Goal: Task Accomplishment & Management: Manage account settings

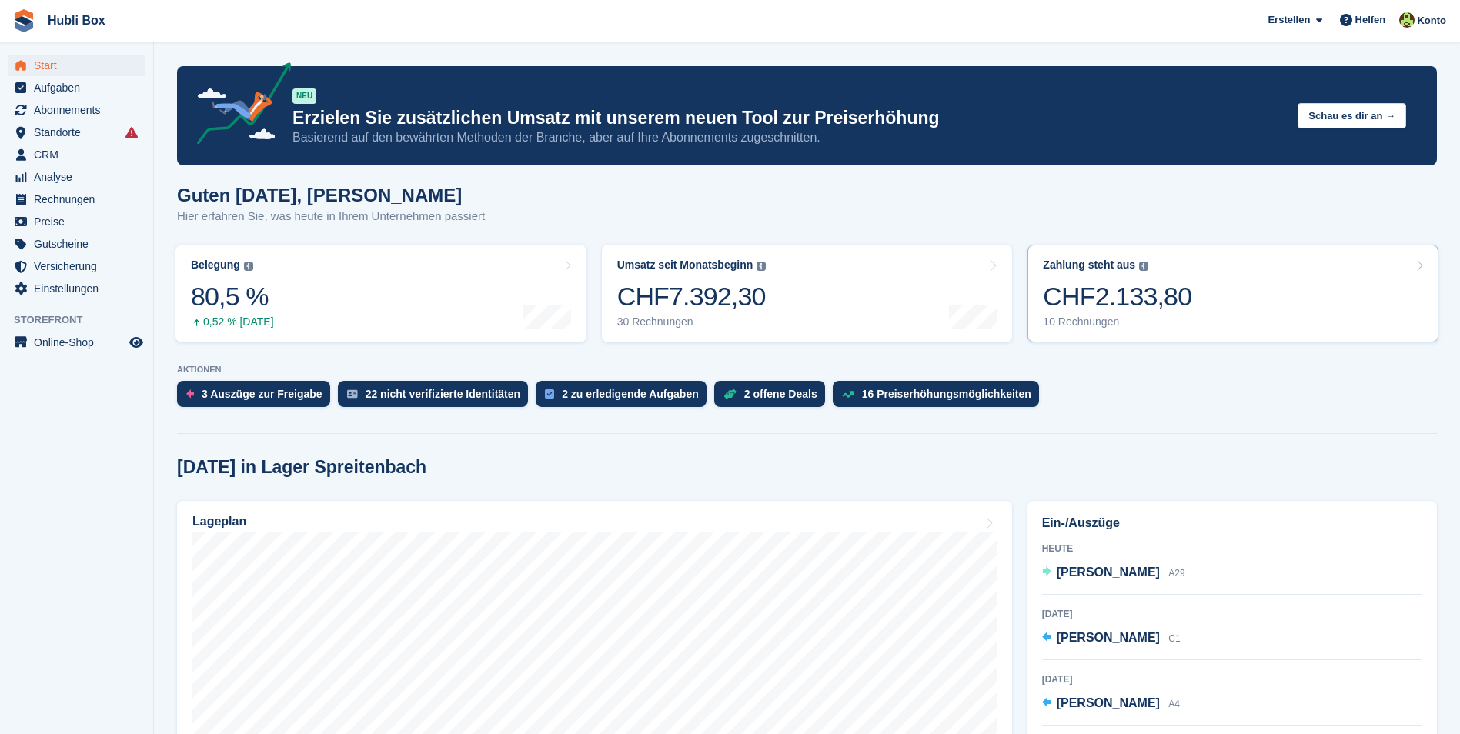
click at [1098, 296] on div "CHF2.133,80" at bounding box center [1117, 297] width 149 height 32
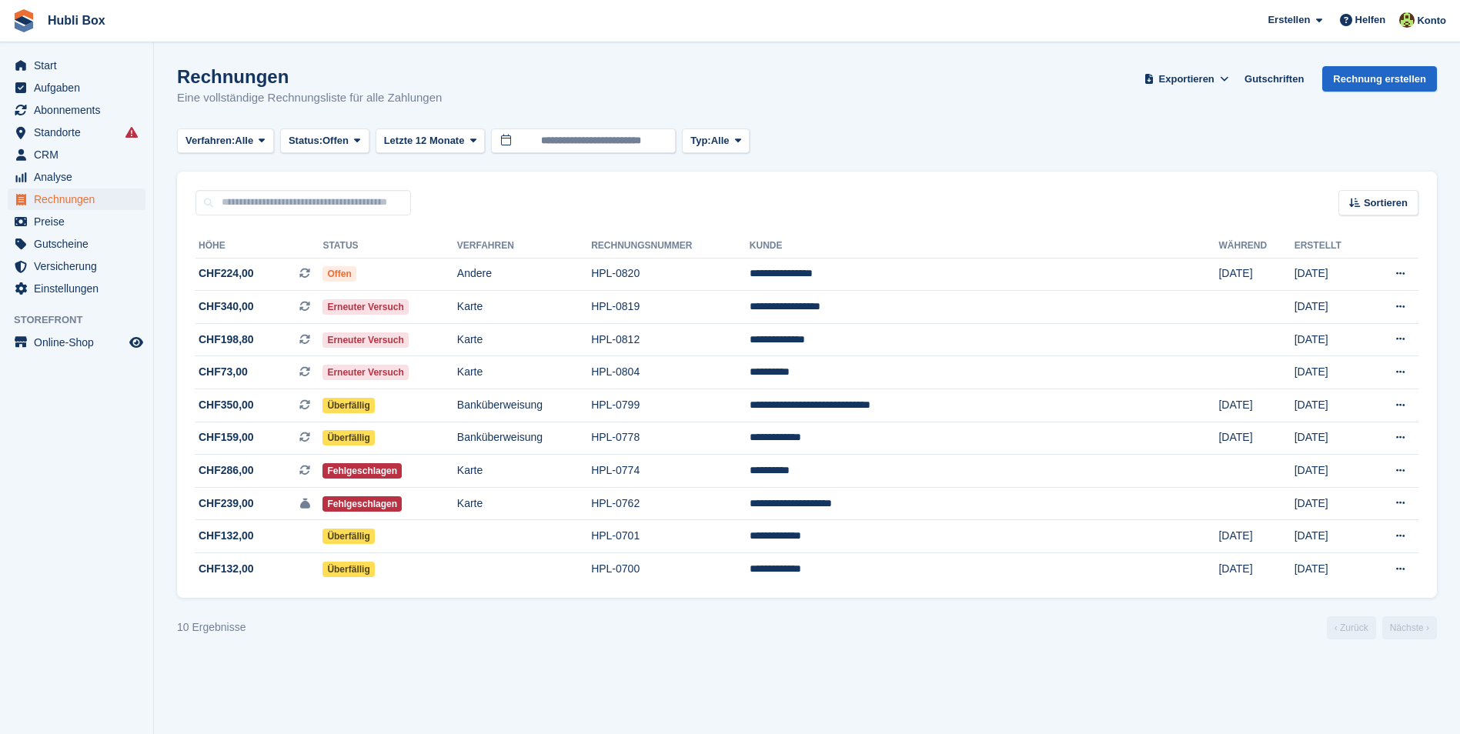
click at [1098, 296] on td "**********" at bounding box center [984, 307] width 469 height 33
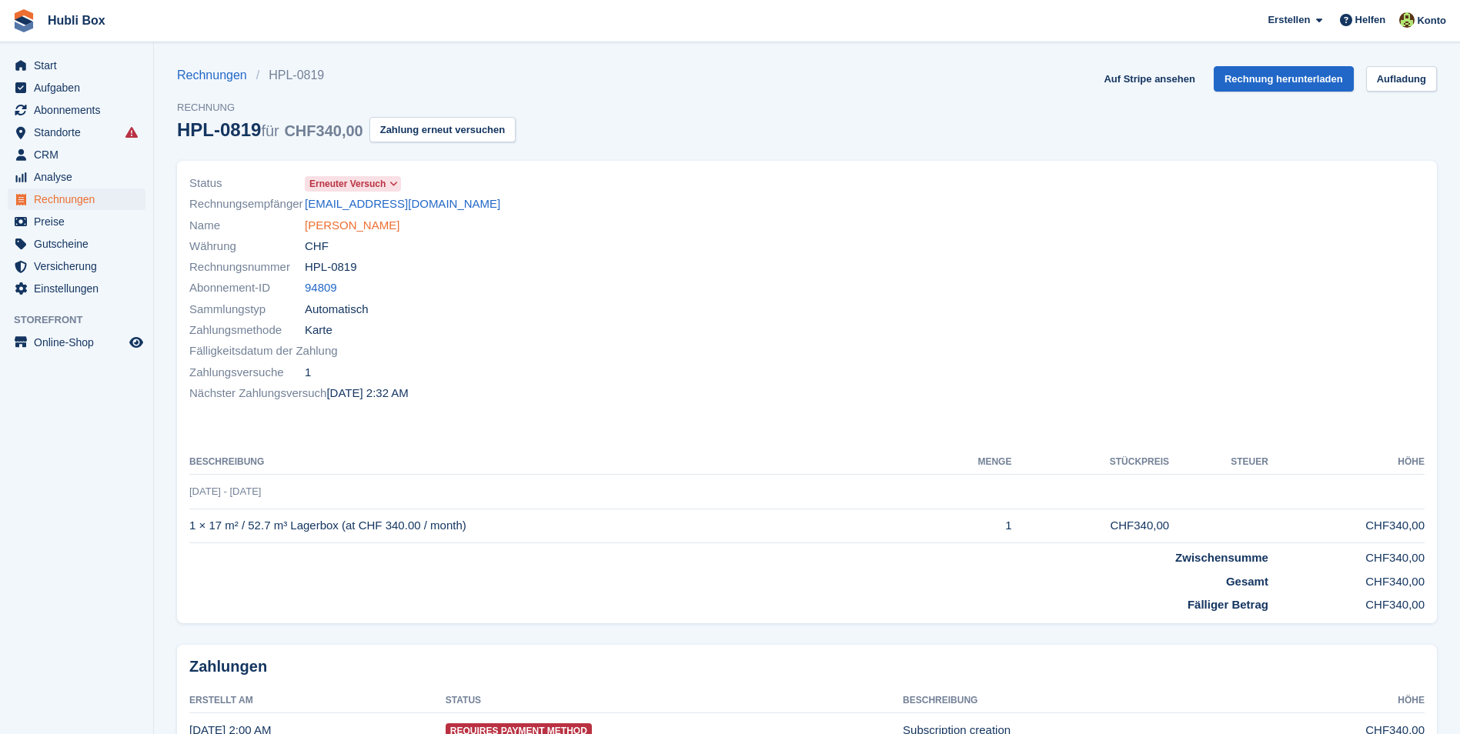
click at [376, 227] on link "Casandra Rodriguez" at bounding box center [352, 226] width 95 height 18
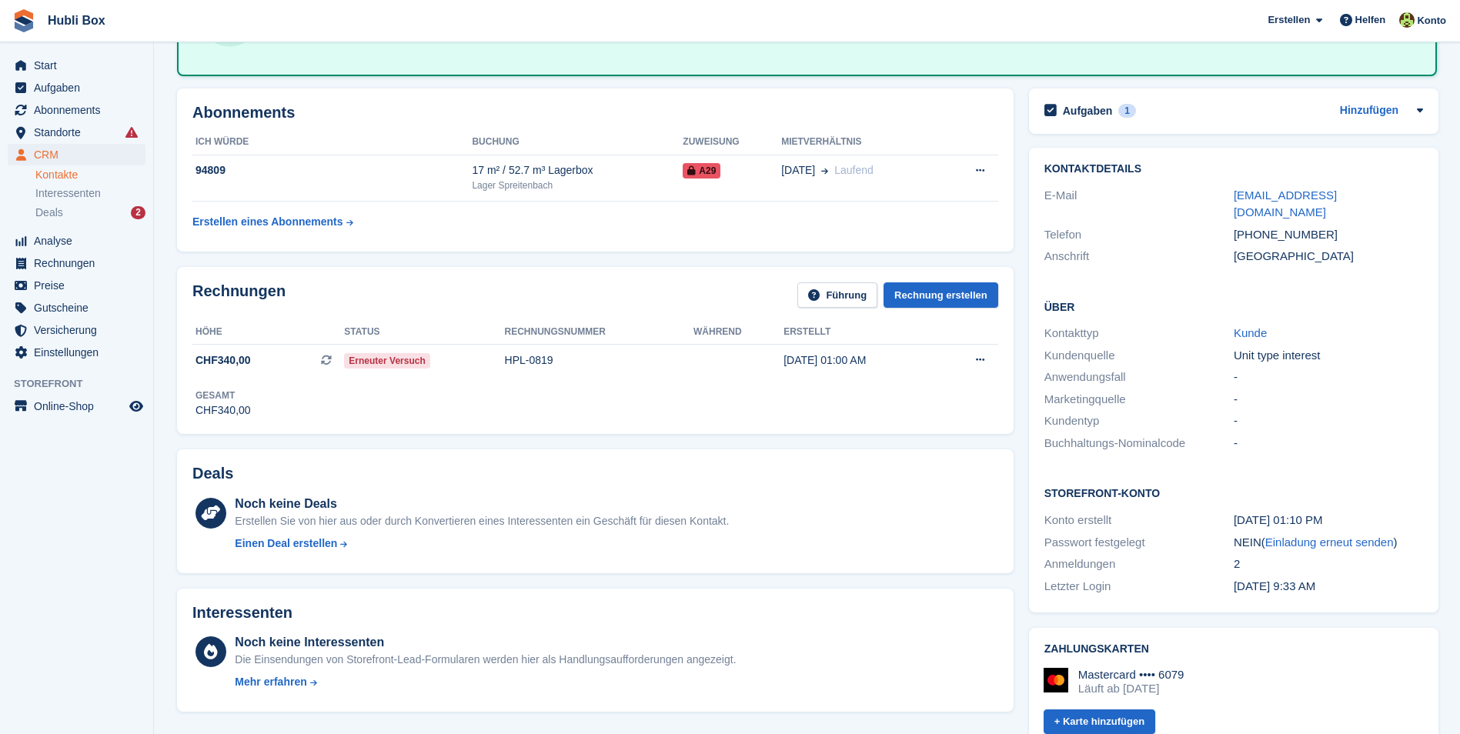
scroll to position [77, 0]
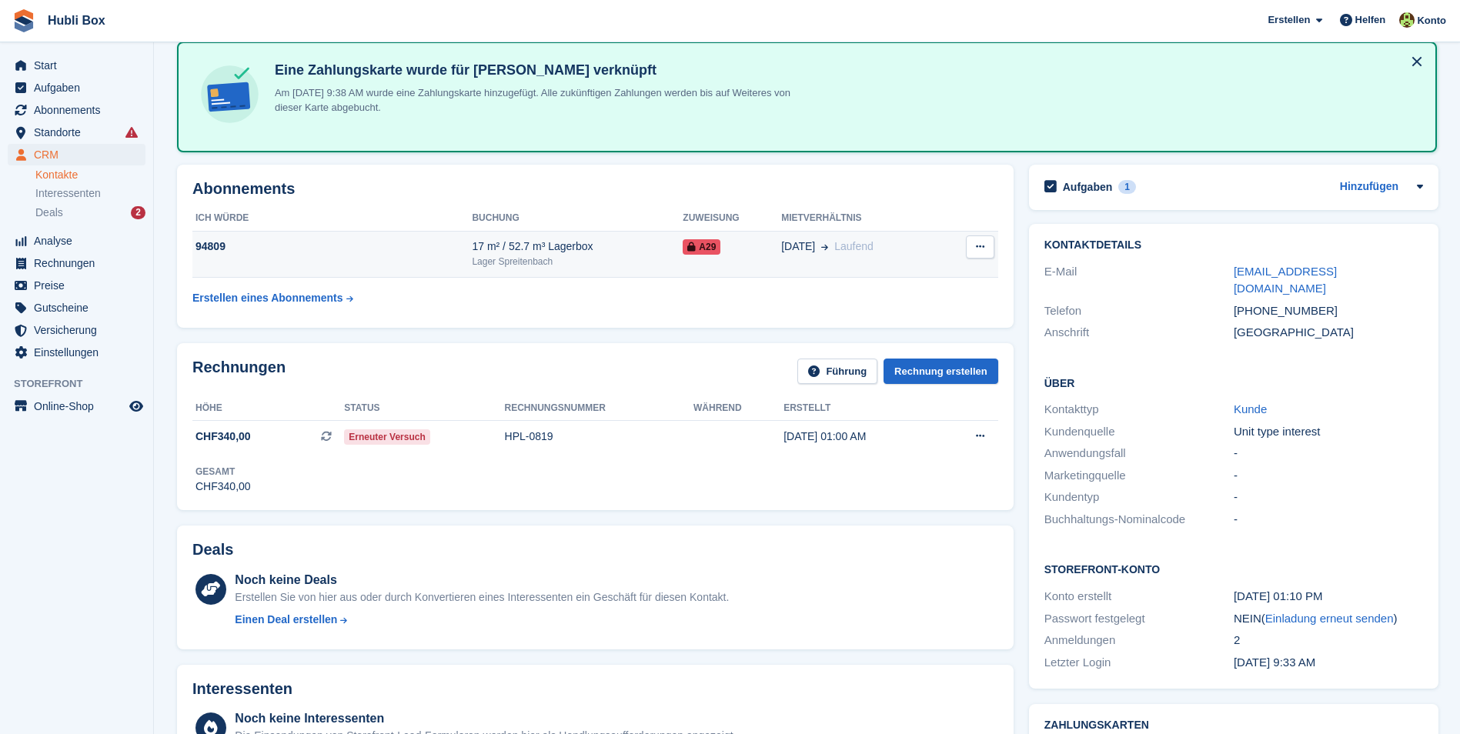
click at [976, 255] on button at bounding box center [980, 247] width 28 height 23
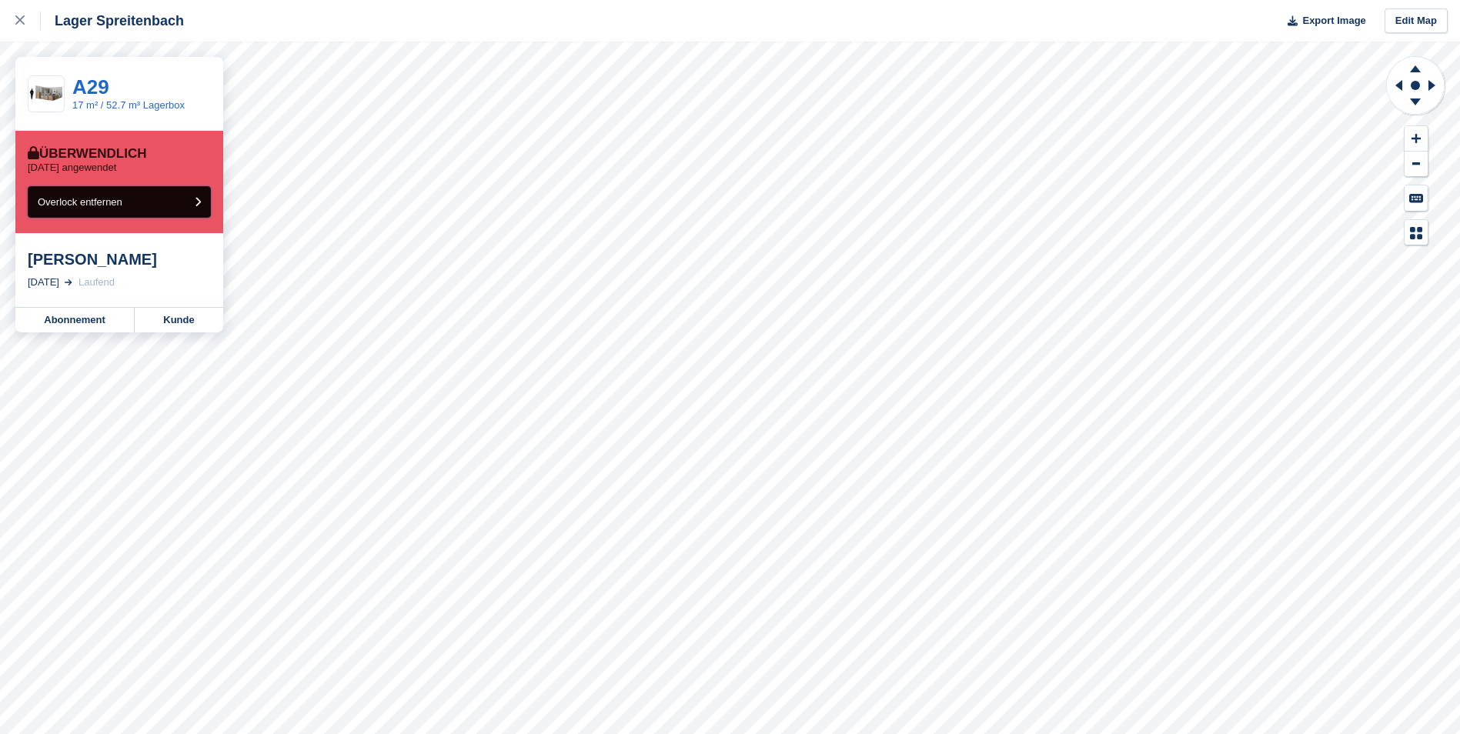
click at [122, 199] on span "Overlock entfernen" at bounding box center [80, 202] width 85 height 12
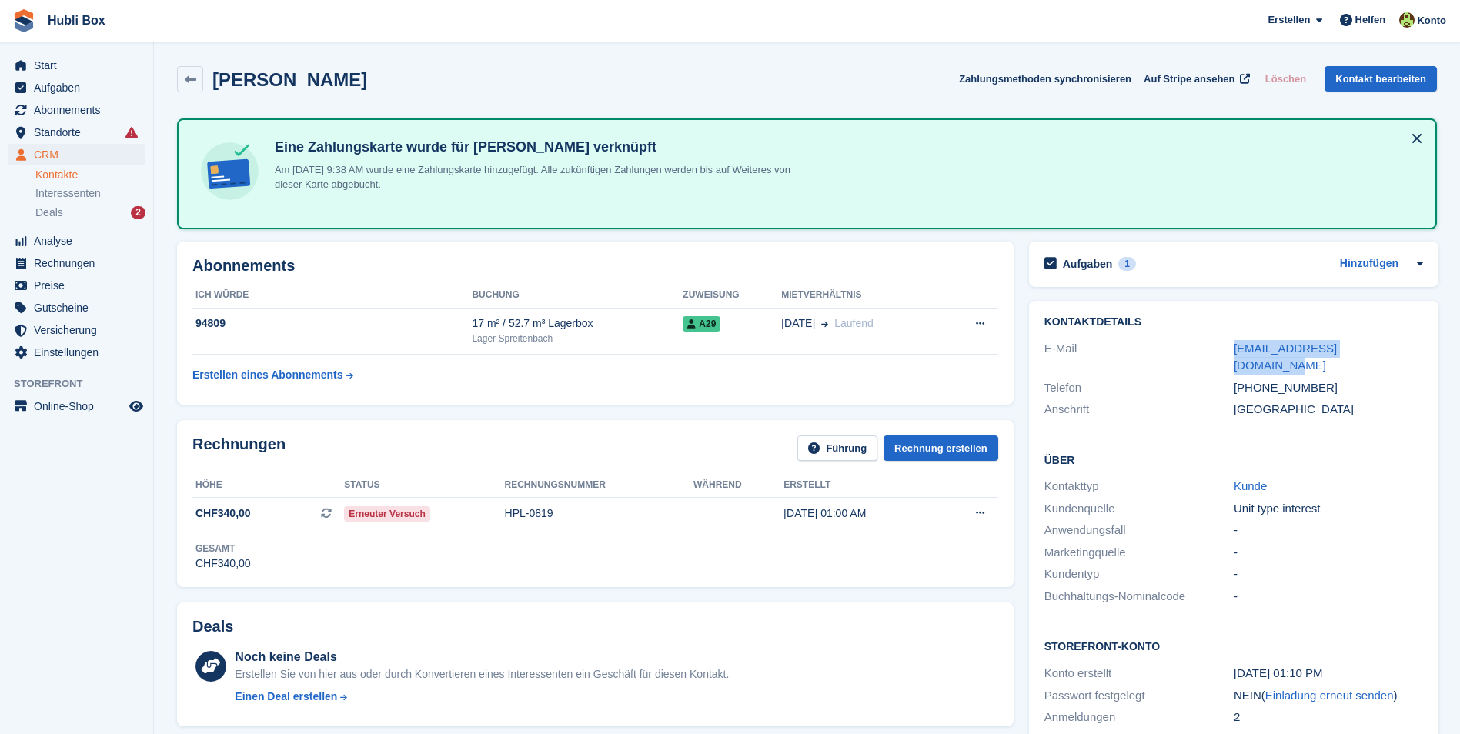
drag, startPoint x: 1200, startPoint y: 351, endPoint x: 1406, endPoint y: 348, distance: 206.3
click at [1406, 348] on div "E-Mail [EMAIL_ADDRESS][DOMAIN_NAME]" at bounding box center [1233, 357] width 379 height 39
copy div "[EMAIL_ADDRESS][DOMAIN_NAME]"
